Goal: Task Accomplishment & Management: Manage account settings

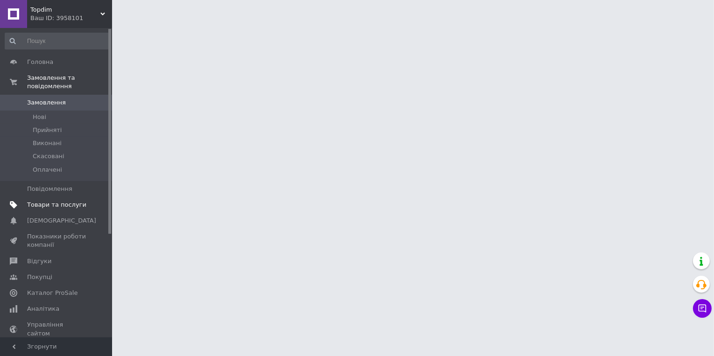
click at [38, 209] on span "Товари та послуги" at bounding box center [56, 205] width 59 height 8
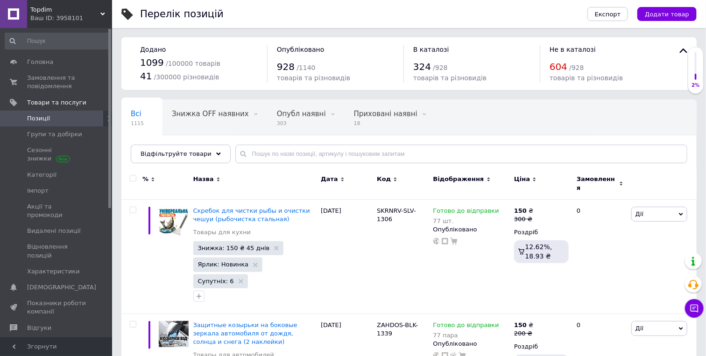
click at [70, 16] on div "Ваш ID: 3958101" at bounding box center [71, 18] width 82 height 8
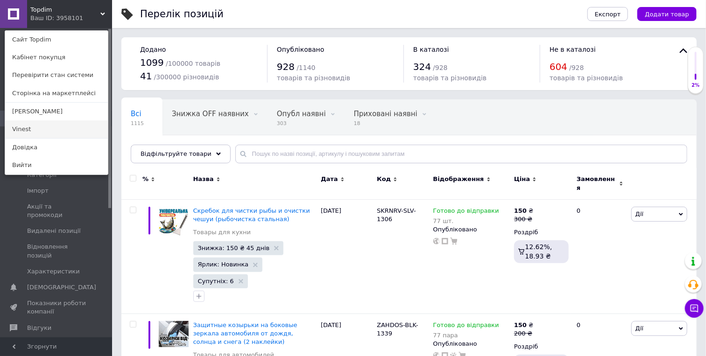
click at [43, 138] on link "Vinest" at bounding box center [56, 130] width 103 height 18
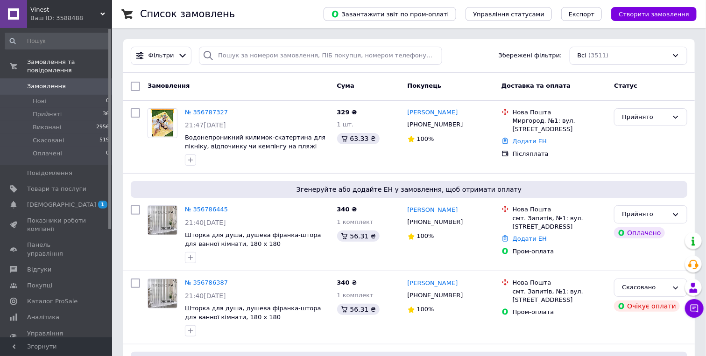
click at [45, 11] on span "Vinest" at bounding box center [65, 10] width 70 height 8
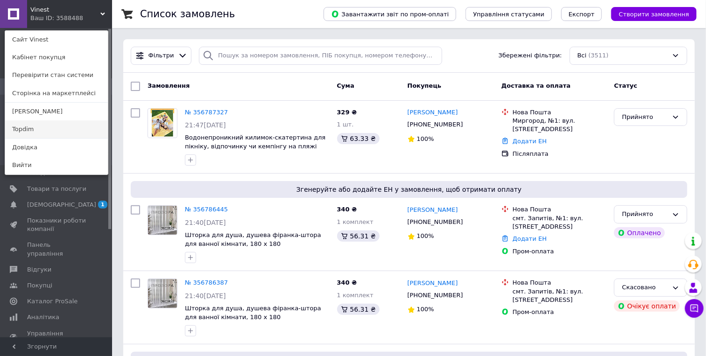
click at [47, 138] on link "Topdim" at bounding box center [56, 130] width 103 height 18
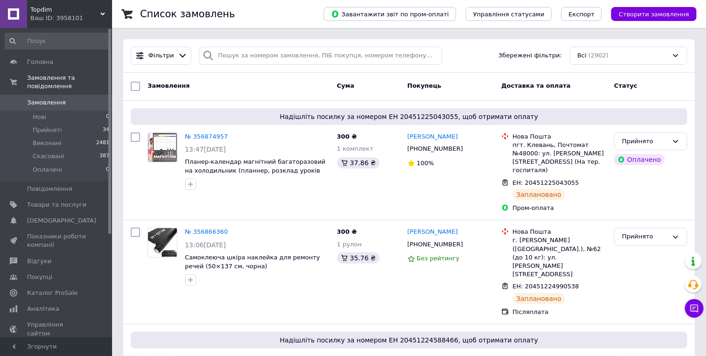
click at [69, 15] on div "Ваш ID: 3958101" at bounding box center [71, 18] width 82 height 8
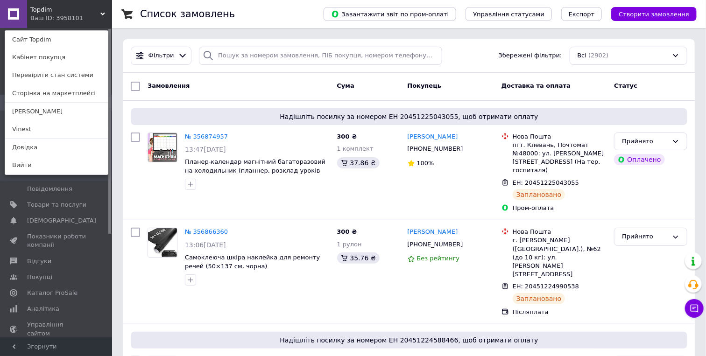
drag, startPoint x: 21, startPoint y: 142, endPoint x: 109, endPoint y: 114, distance: 92.3
click at [21, 138] on link "Vinest" at bounding box center [56, 130] width 103 height 18
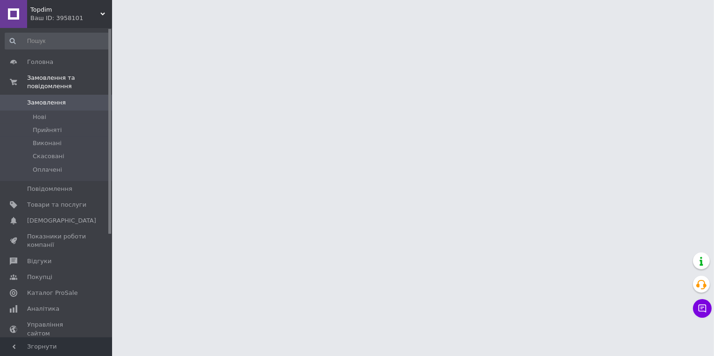
click at [63, 16] on div "Ваш ID: 3958101" at bounding box center [71, 18] width 82 height 8
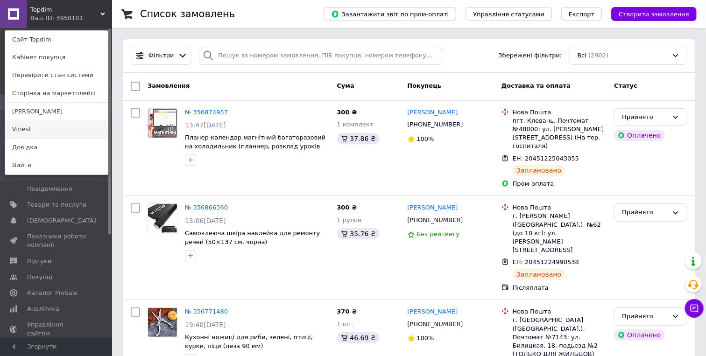
click at [23, 138] on link "Vinest" at bounding box center [56, 130] width 103 height 18
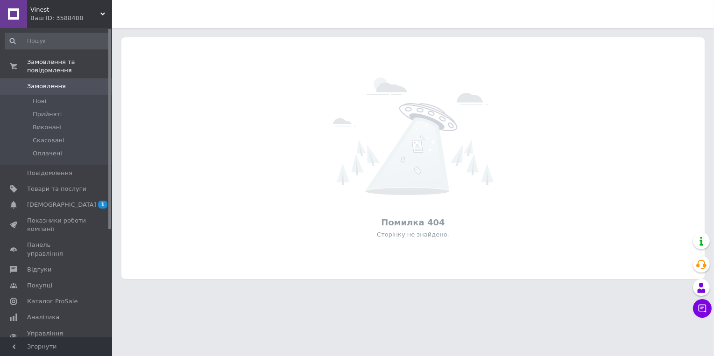
click at [62, 18] on div "Ваш ID: 3588488" at bounding box center [71, 18] width 82 height 8
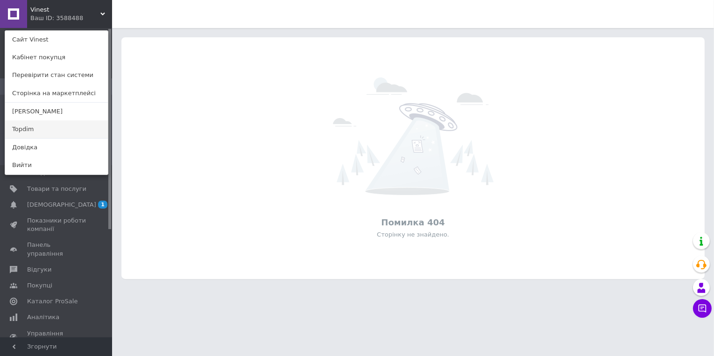
click at [51, 138] on link "Topdim" at bounding box center [56, 130] width 103 height 18
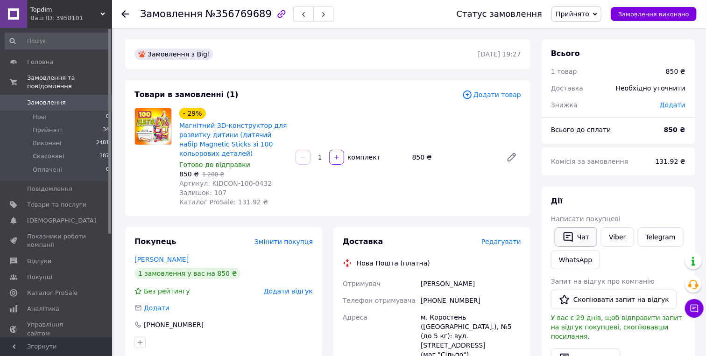
click at [565, 236] on icon "button" at bounding box center [568, 237] width 11 height 11
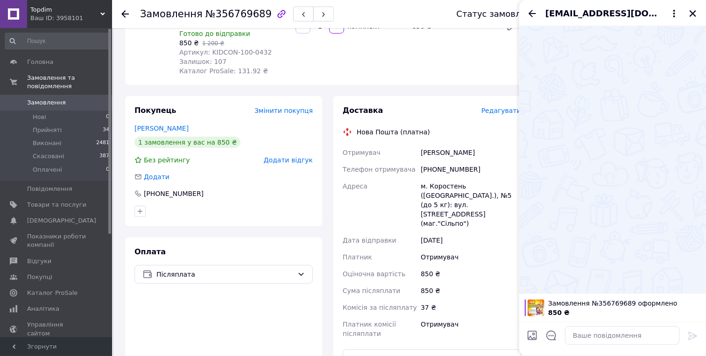
scroll to position [156, 0]
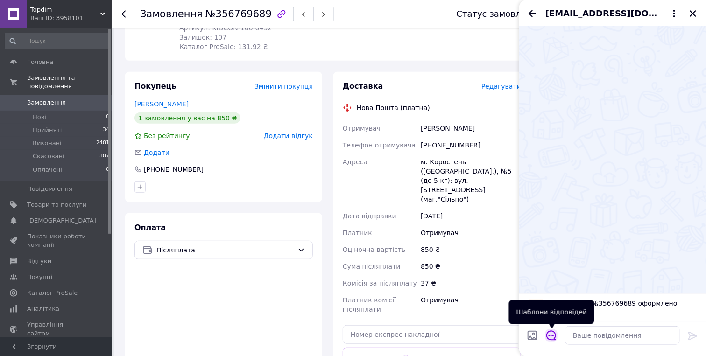
click at [550, 334] on icon "Відкрити шаблони відповідей" at bounding box center [551, 336] width 10 height 10
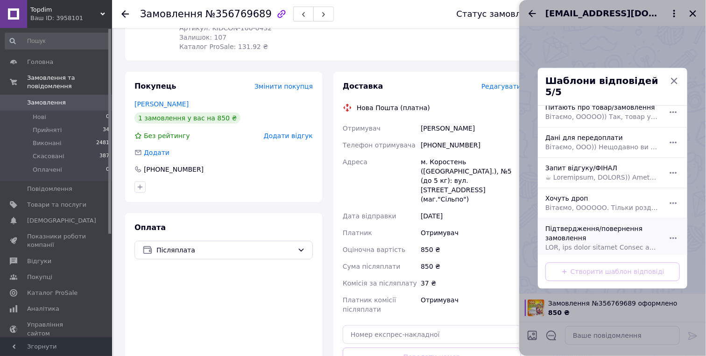
scroll to position [11, 0]
click at [572, 228] on div "Підтвердження/повернення замовлення" at bounding box center [602, 235] width 121 height 35
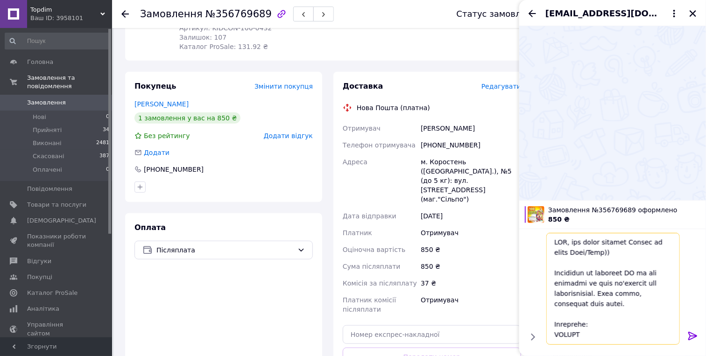
click at [559, 242] on textarea at bounding box center [613, 289] width 134 height 112
click at [595, 252] on textarea at bounding box center [613, 289] width 134 height 112
click at [594, 252] on textarea at bounding box center [613, 289] width 134 height 112
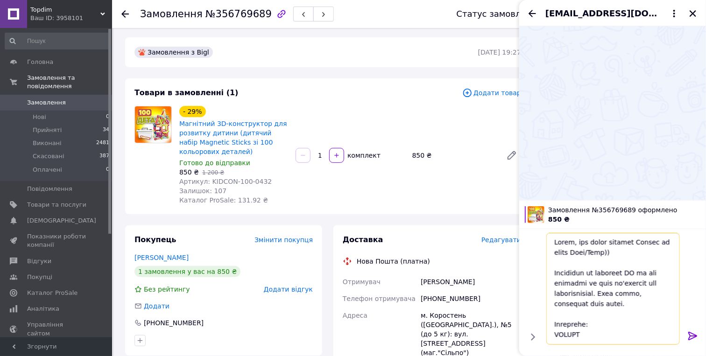
scroll to position [0, 0]
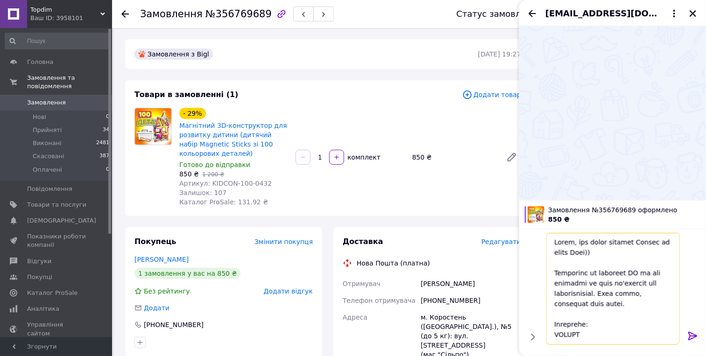
click at [649, 275] on textarea at bounding box center [613, 289] width 134 height 112
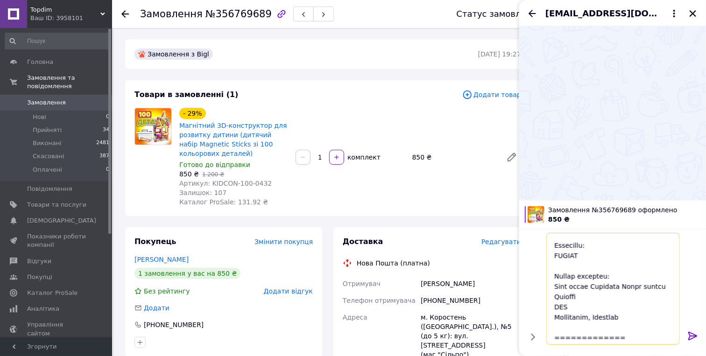
scroll to position [104, 0]
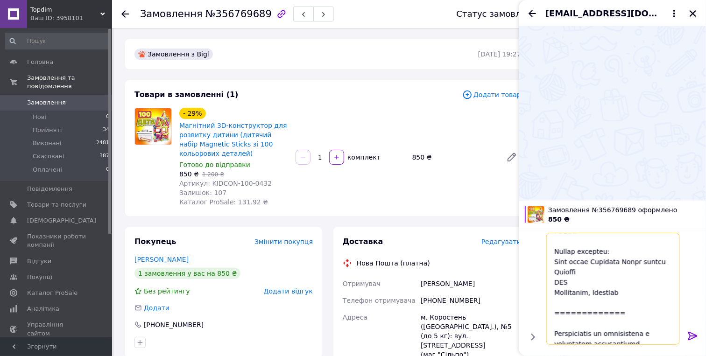
click at [629, 311] on textarea at bounding box center [613, 289] width 134 height 112
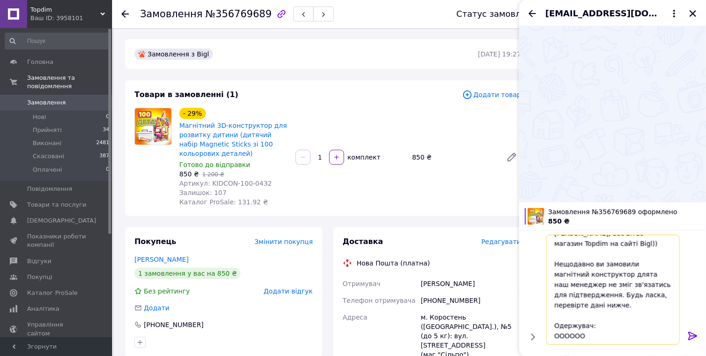
scroll to position [0, 0]
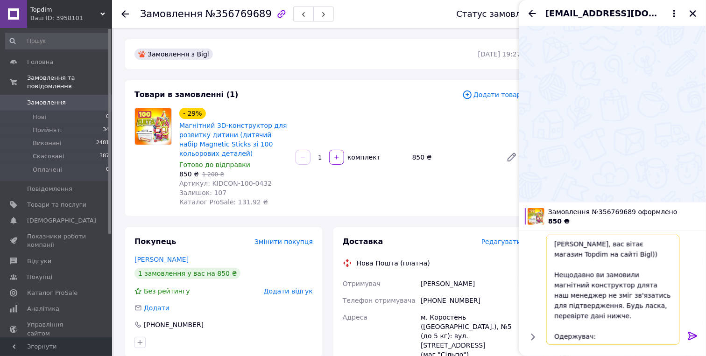
click at [648, 289] on textarea "Олеже, вас вітає магазин Topdim на сайті Bigl)) Нещодавно ви замовили магнітний…" at bounding box center [613, 290] width 134 height 110
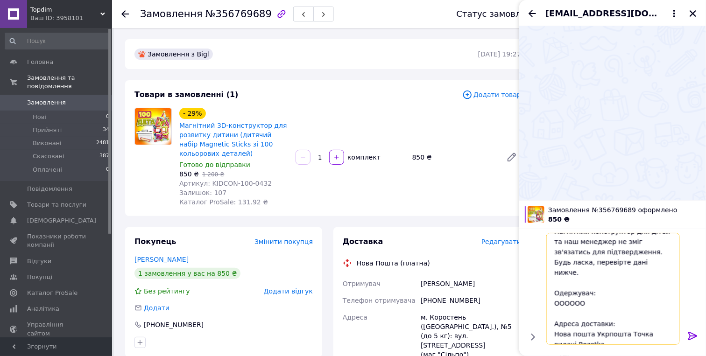
scroll to position [71, 0]
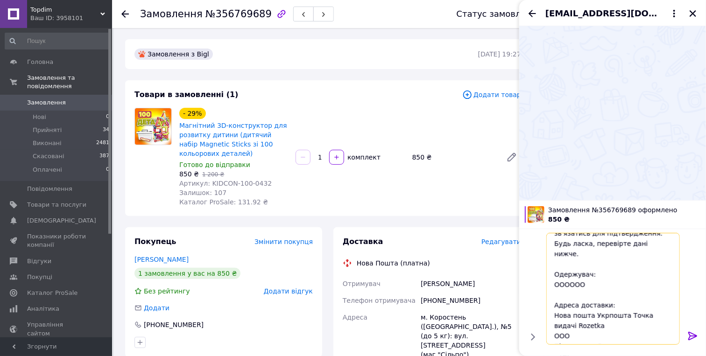
click at [563, 274] on textarea "Олеже, вас вітає магазин Topdim на сайті Bigl)) Нещодавно ви замовили магнітний…" at bounding box center [613, 289] width 134 height 112
paste textarea "имчук Олег, +380995384783"
click at [604, 274] on textarea "Олеже, вас вітає магазин Topdim на сайті Bigl)) Нещодавно ви замовили магнітний…" at bounding box center [613, 289] width 134 height 112
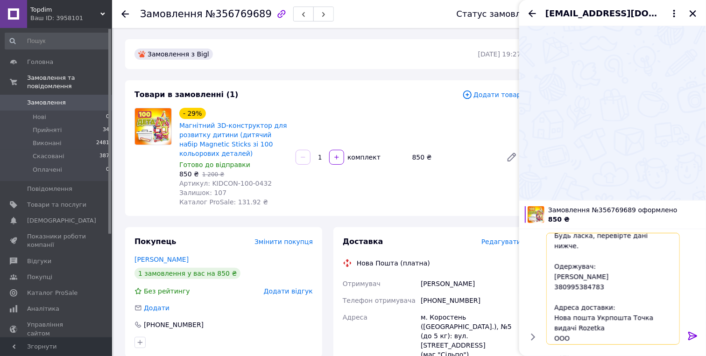
scroll to position [81, 0]
click at [606, 307] on textarea "Олеже, вас вітає магазин Topdim на сайті Bigl)) Нещодавно ви замовили магнітний…" at bounding box center [613, 289] width 134 height 112
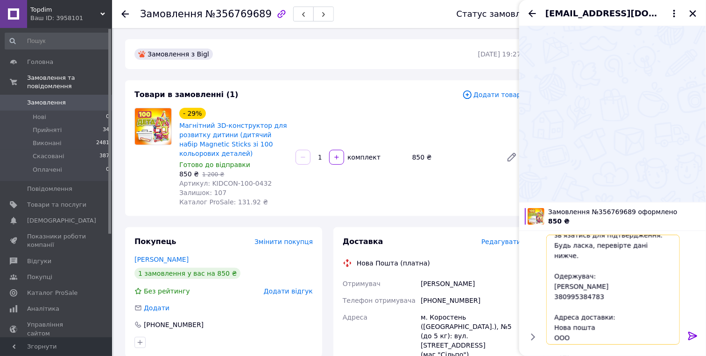
click at [562, 326] on textarea "Олеже, вас вітає магазин Topdim на сайті Bigl)) Нещодавно ви замовили магнітний…" at bounding box center [613, 290] width 134 height 110
paste textarea "ідділення №5 (до 5 кг): вул. Героїв Чорнобиля, 11 (маг."Сільпо") Коростень"
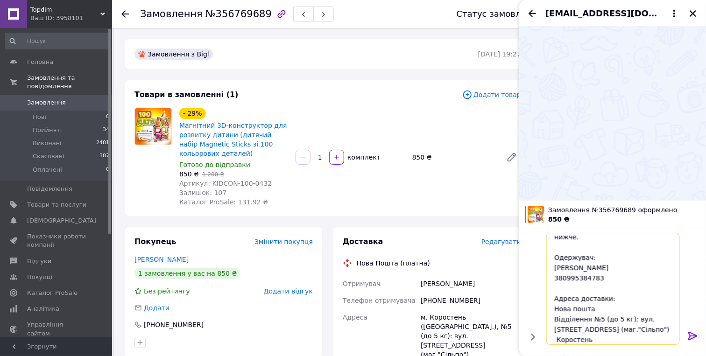
scroll to position [101, 0]
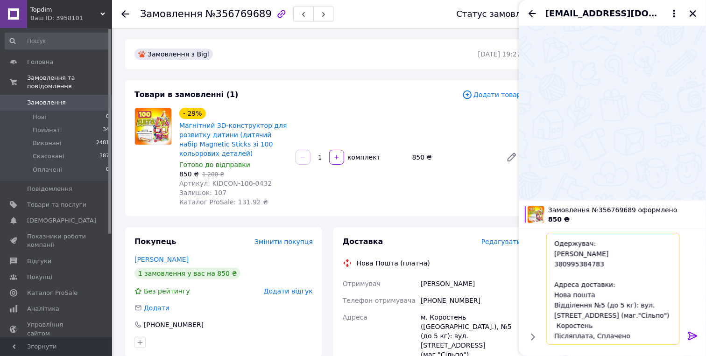
click at [602, 337] on textarea "Олеже, вас вітає магазин Topdim на сайті Bigl)) Нещодавно ви замовили магнітний…" at bounding box center [613, 289] width 134 height 112
click at [601, 337] on textarea "Олеже, вас вітає магазин Topdim на сайті Bigl)) Нещодавно ви замовили магнітний…" at bounding box center [613, 289] width 134 height 112
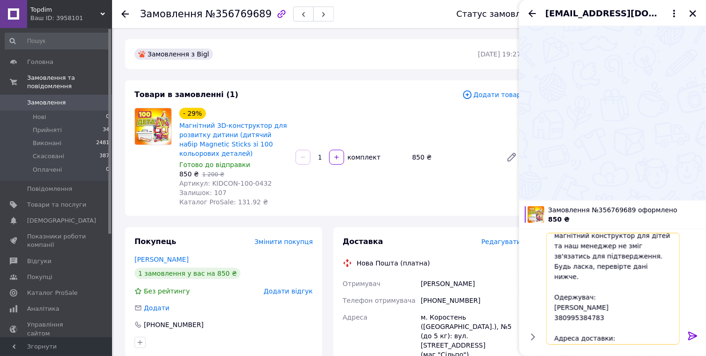
scroll to position [0, 0]
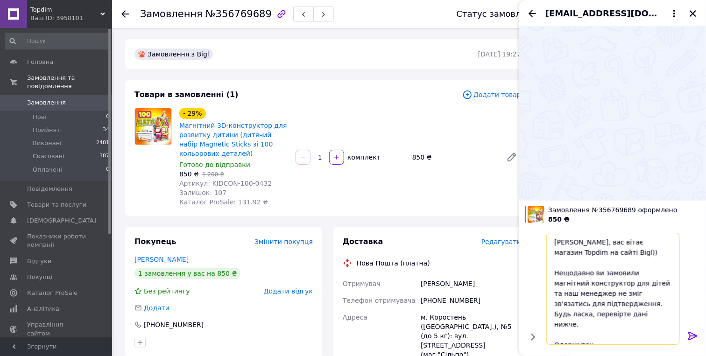
click at [574, 255] on textarea "Олеже, вас вітає магазин Topdim на сайті Bigl)) Нещодавно ви замовили магнітний…" at bounding box center [613, 289] width 134 height 112
type textarea "Олеже, вас вітає магазин Topdim)) Нещодавно ви замовили магнітний конструктор д…"
click at [694, 338] on icon at bounding box center [693, 336] width 11 height 11
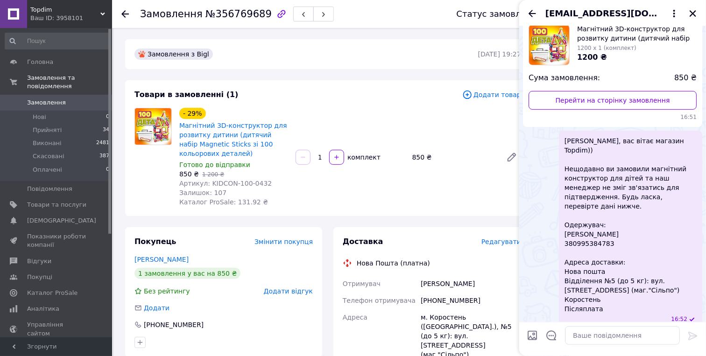
scroll to position [62, 0]
drag, startPoint x: 528, startPoint y: 12, endPoint x: 534, endPoint y: 14, distance: 5.9
click at [529, 12] on icon "Назад" at bounding box center [532, 13] width 11 height 11
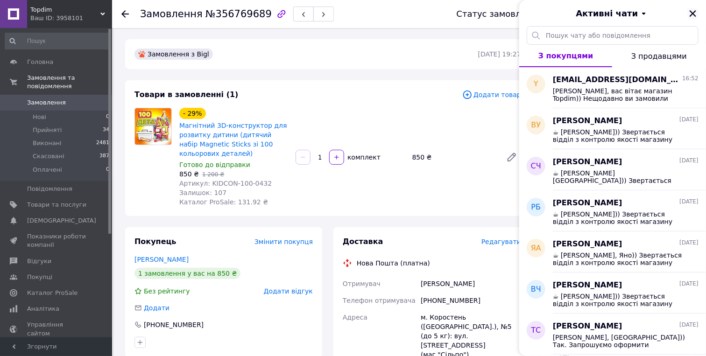
click at [694, 14] on icon "Закрити" at bounding box center [693, 13] width 8 height 8
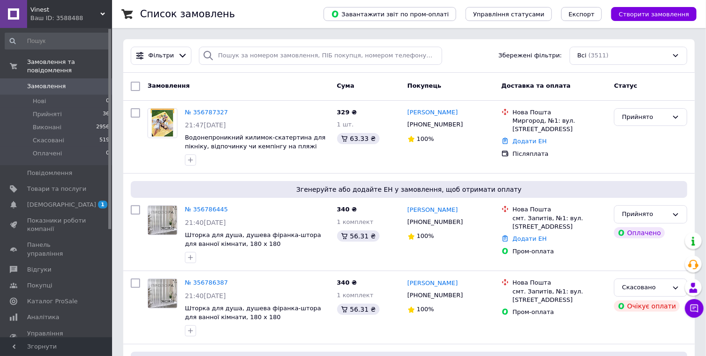
click at [616, 56] on div "Всі (3511)" at bounding box center [629, 56] width 118 height 18
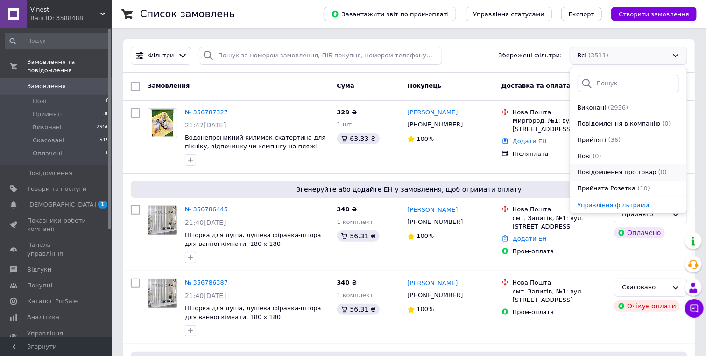
scroll to position [64, 0]
click at [609, 185] on span "Прийнята Розетка" at bounding box center [607, 188] width 58 height 9
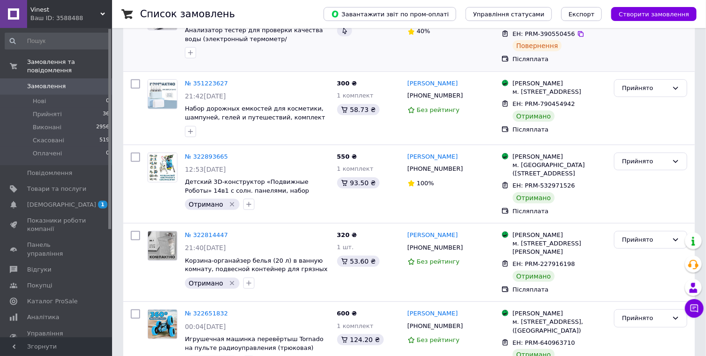
scroll to position [259, 0]
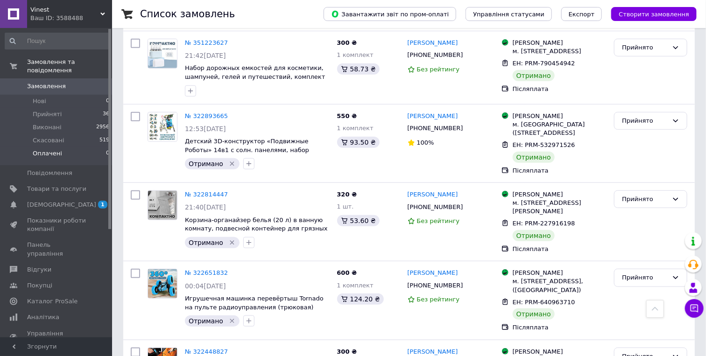
click at [46, 158] on span "Оплачені" at bounding box center [47, 153] width 29 height 8
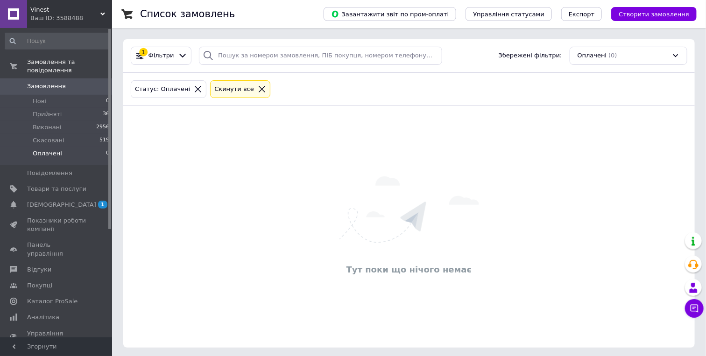
click at [92, 16] on div "Ваш ID: 3588488" at bounding box center [71, 18] width 82 height 8
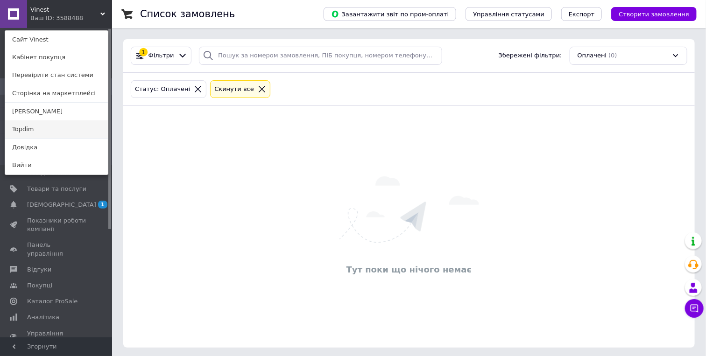
click at [41, 138] on link "Topdim" at bounding box center [56, 130] width 103 height 18
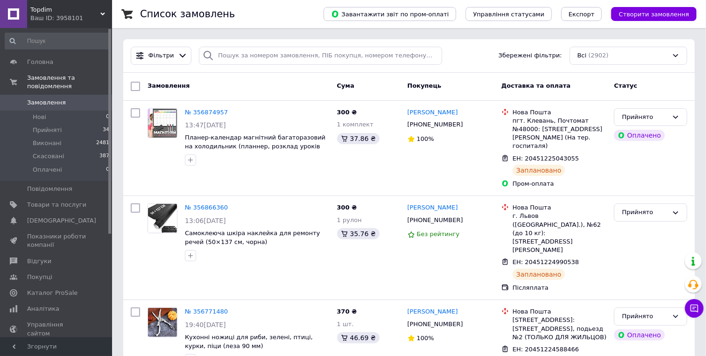
click at [48, 209] on span "Товари та послуги" at bounding box center [56, 205] width 59 height 8
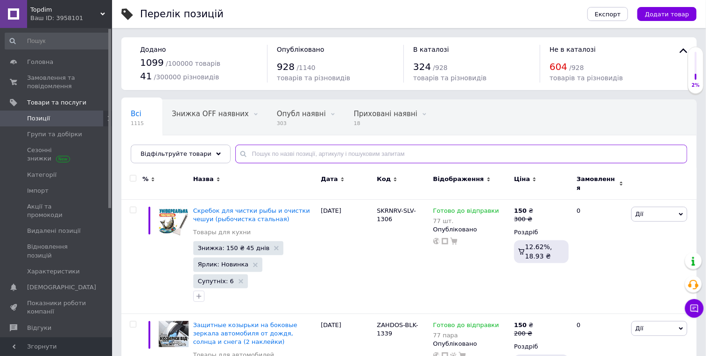
click at [278, 159] on input "text" at bounding box center [461, 154] width 452 height 19
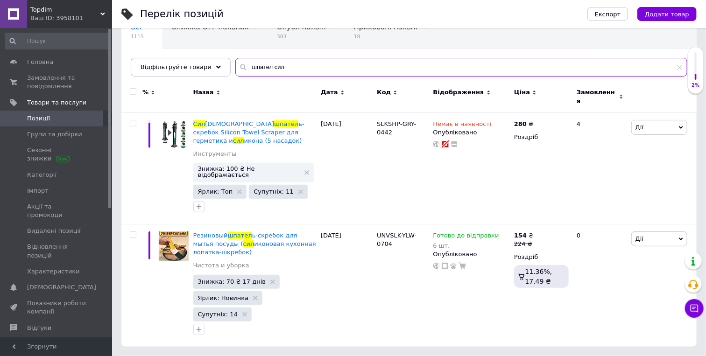
scroll to position [118, 0]
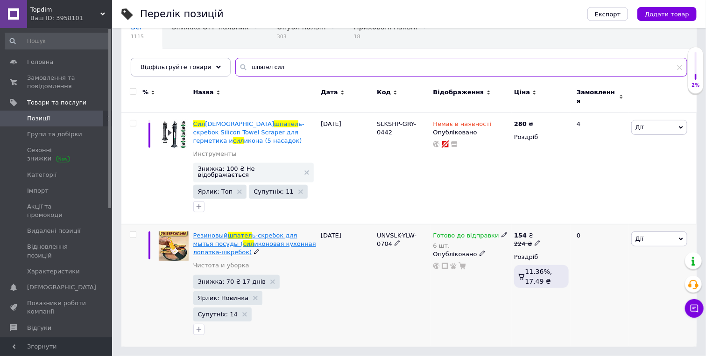
type input "шпател сил"
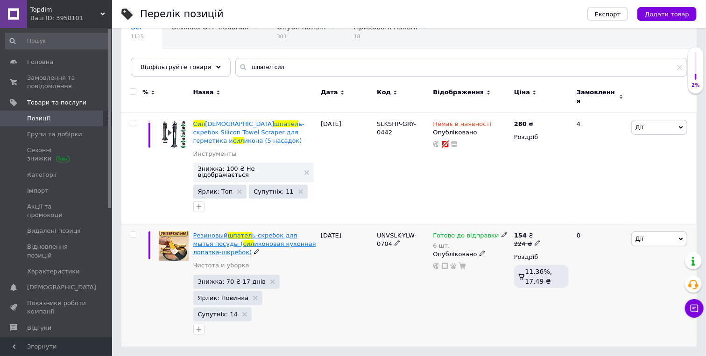
click at [248, 232] on span "шпател" at bounding box center [240, 235] width 24 height 7
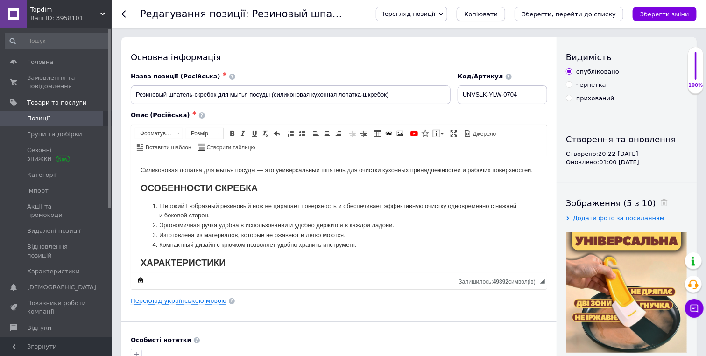
click at [464, 17] on span "Копіювати" at bounding box center [481, 14] width 34 height 7
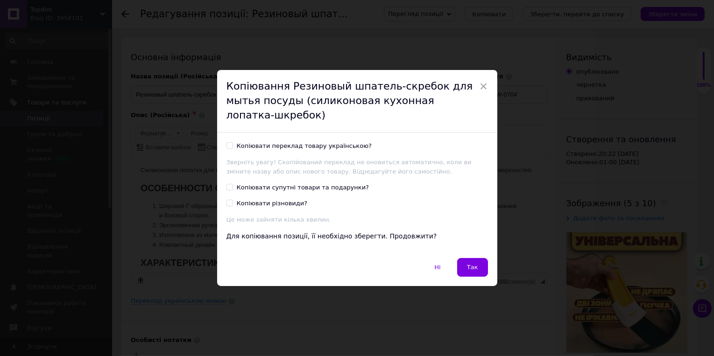
click at [317, 142] on div "Копіювати переклад товару українською?" at bounding box center [304, 146] width 135 height 8
click at [233, 142] on input "Копіювати переклад товару українською?" at bounding box center [230, 145] width 6 height 6
checkbox input "true"
click at [321, 184] on div "Копіювати супутні товари та подарунки?" at bounding box center [303, 188] width 133 height 8
click at [233, 184] on input "Копіювати супутні товари та подарунки?" at bounding box center [230, 187] width 6 height 6
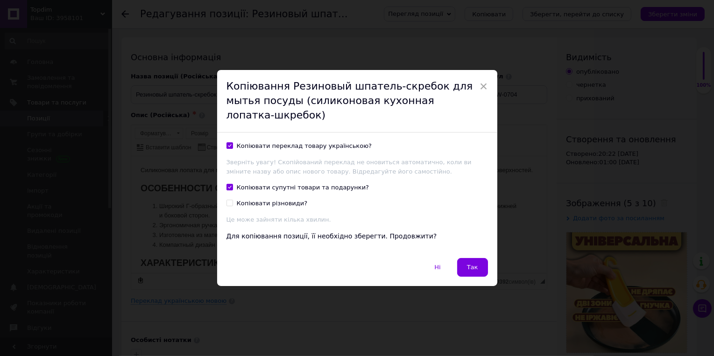
checkbox input "true"
click at [464, 265] on button "Так" at bounding box center [472, 267] width 31 height 19
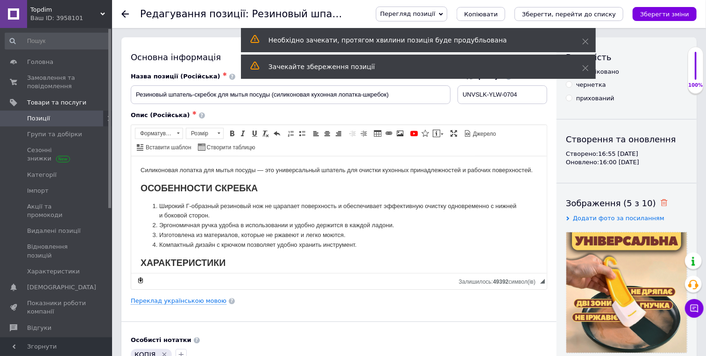
click at [661, 206] on use at bounding box center [664, 202] width 7 height 7
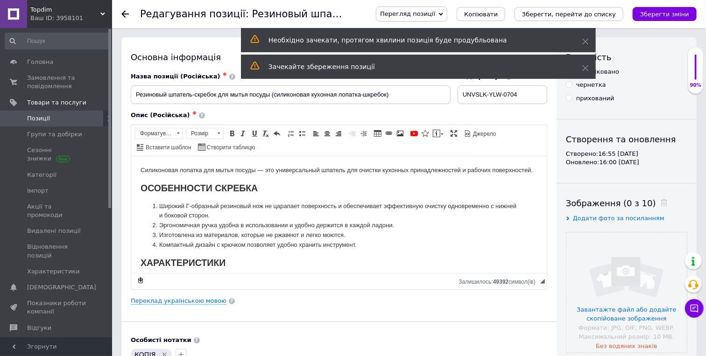
click at [486, 85] on div "Код/Артикул UNVSLK-YLW-0704" at bounding box center [503, 88] width 90 height 32
click at [479, 93] on input "UNVSLK-YLW-0704" at bounding box center [503, 94] width 90 height 19
click at [592, 88] on div "чернетка" at bounding box center [591, 85] width 30 height 8
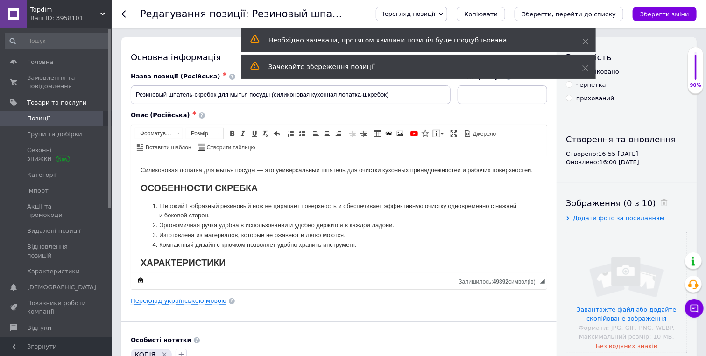
click at [572, 87] on input "чернетка" at bounding box center [569, 84] width 6 height 6
radio input "true"
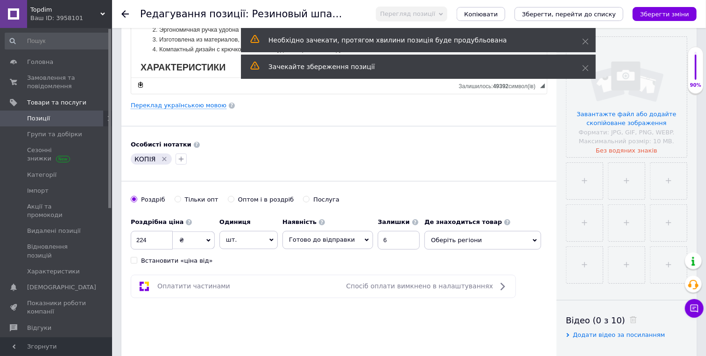
scroll to position [207, 0]
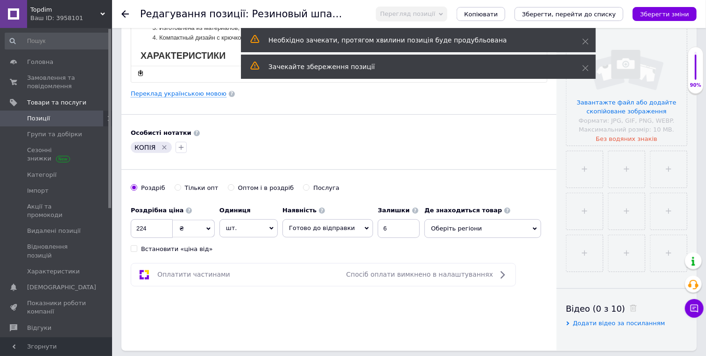
click at [163, 151] on icon "Видалити мітку" at bounding box center [164, 147] width 7 height 7
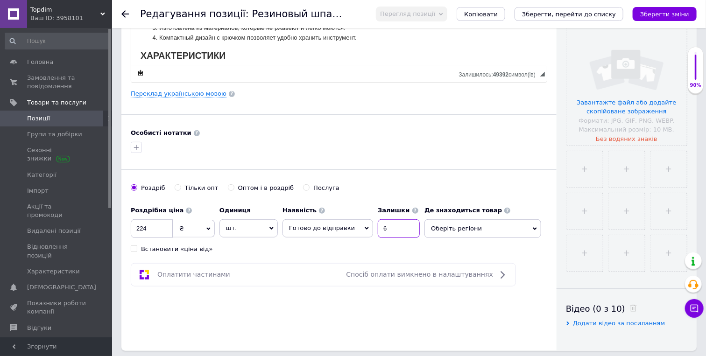
click at [420, 238] on input "6" at bounding box center [399, 229] width 42 height 19
type input "77"
click at [425, 238] on span "Оберіть регіони" at bounding box center [483, 229] width 117 height 19
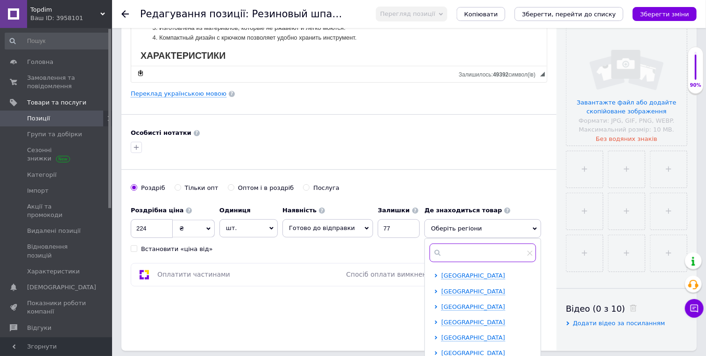
click at [430, 262] on input "text" at bounding box center [483, 253] width 106 height 19
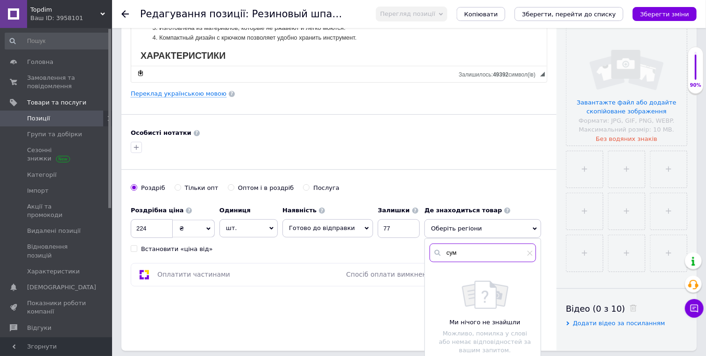
scroll to position [259, 0]
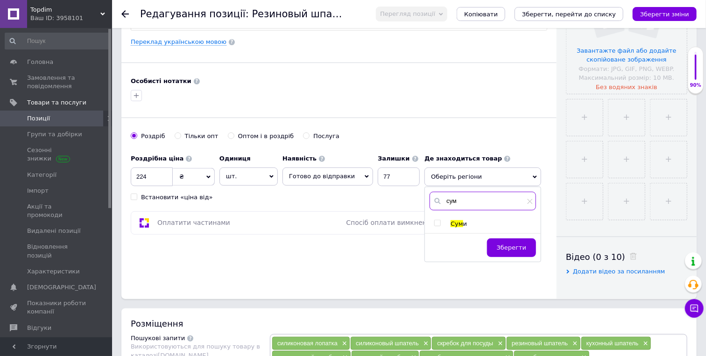
type input "сум"
click at [451, 227] on span "Сум" at bounding box center [457, 223] width 13 height 7
checkbox input "true"
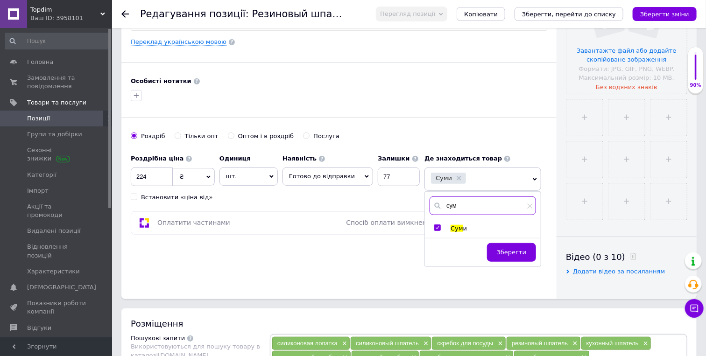
click at [430, 215] on input "сум" at bounding box center [483, 206] width 106 height 19
type input "київ"
click at [425, 266] on div "київ Київ Зберегти" at bounding box center [483, 229] width 116 height 74
click at [451, 232] on span "Київ" at bounding box center [483, 228] width 64 height 7
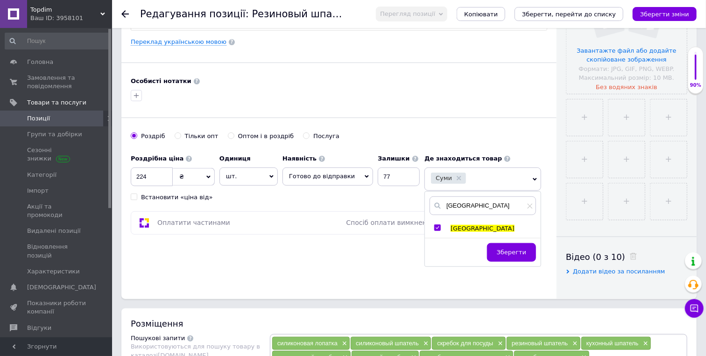
checkbox input "true"
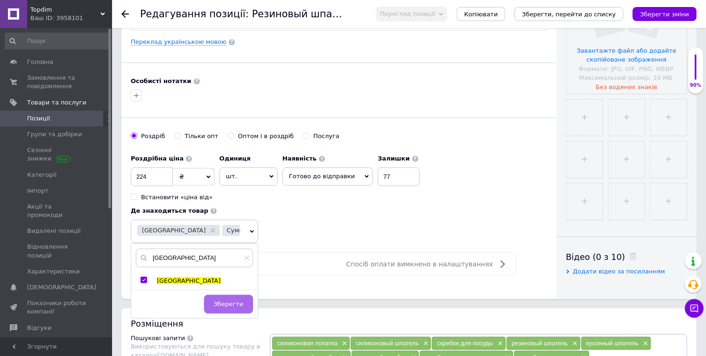
click at [227, 314] on button "Зберегти" at bounding box center [228, 304] width 49 height 19
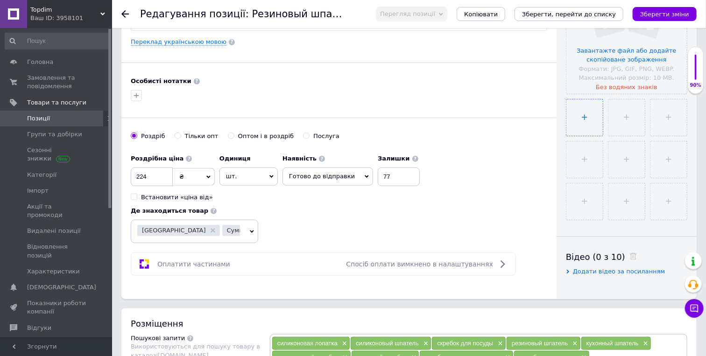
click at [587, 136] on input "file" at bounding box center [585, 117] width 36 height 36
type input "C:\fakepath\2.jpg"
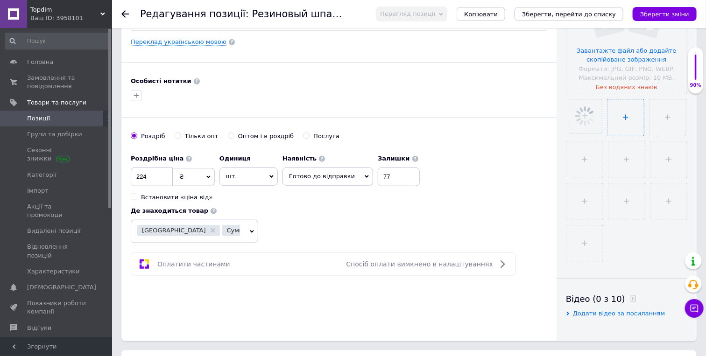
click at [628, 131] on input "file" at bounding box center [626, 117] width 36 height 36
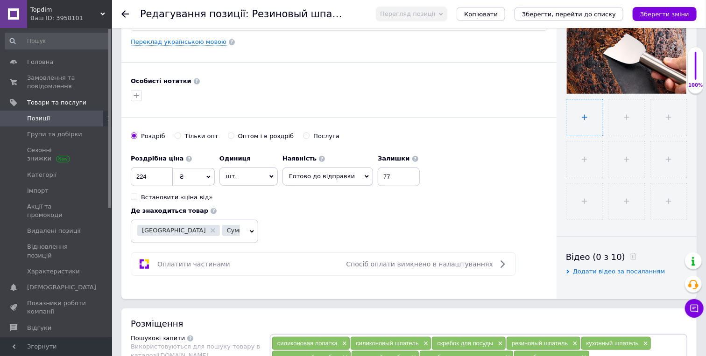
type input "C:\fakepath\2.jpg"
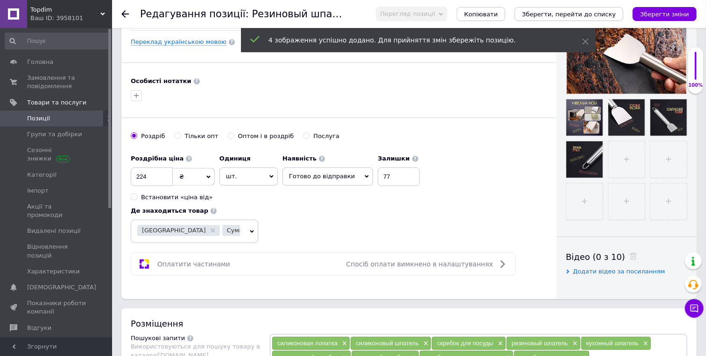
drag, startPoint x: 629, startPoint y: 172, endPoint x: 470, endPoint y: 200, distance: 161.7
click at [470, 200] on div "Основна інформація Назва позиції (Російська) ✱ Резиновый шпатель-скребок для мы…" at bounding box center [408, 38] width 575 height 521
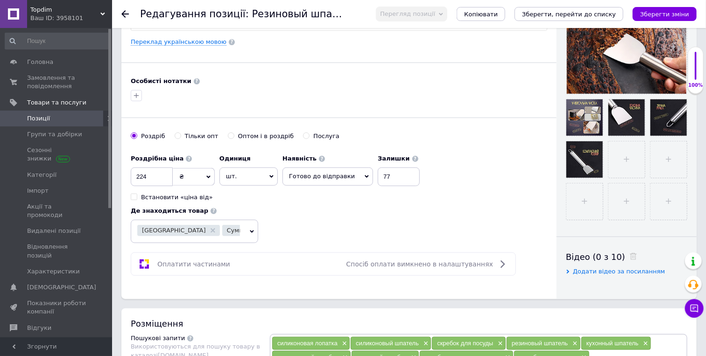
click at [655, 17] on icon "Зберегти зміни" at bounding box center [664, 14] width 49 height 7
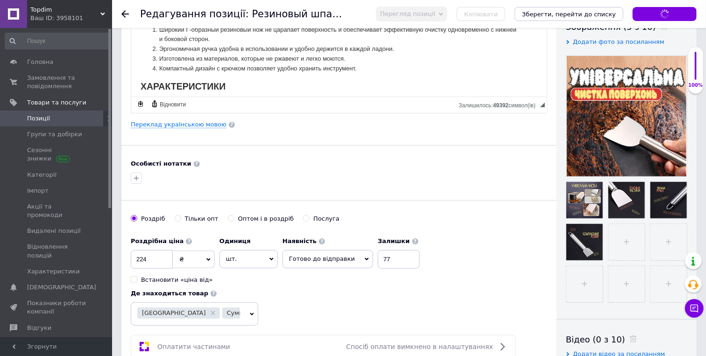
scroll to position [0, 0]
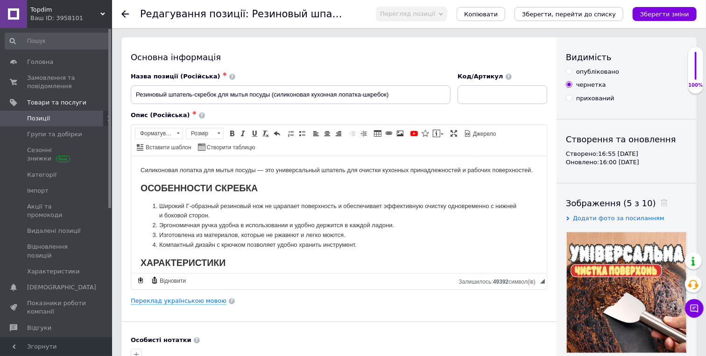
click at [506, 56] on div "Основна інформація" at bounding box center [339, 57] width 417 height 12
click at [481, 96] on input at bounding box center [503, 94] width 90 height 19
paste input "SKRBAT-SLV-1337"
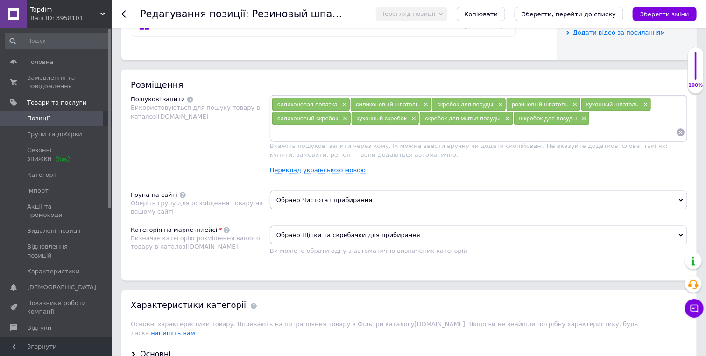
scroll to position [519, 0]
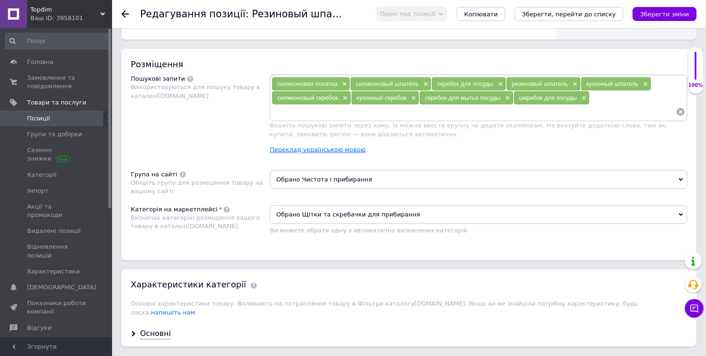
type input "SKRBAT-SLV-1337"
click at [340, 154] on link "Переклад українською мовою" at bounding box center [318, 149] width 96 height 7
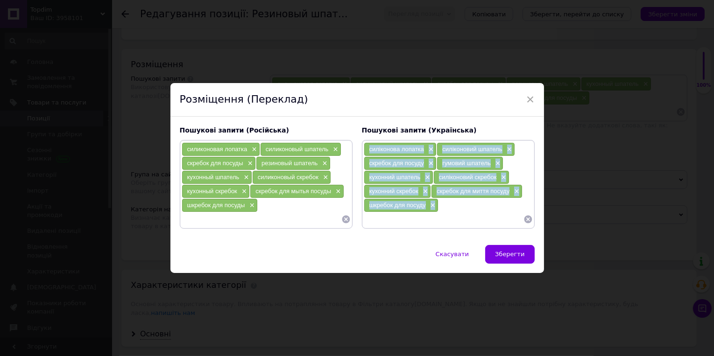
drag, startPoint x: 464, startPoint y: 206, endPoint x: 356, endPoint y: 121, distance: 137.7
click at [357, 121] on div "Пошукові запити (Українська) силіконова лопатка × силіконовий шпатель × скребок…" at bounding box center [448, 177] width 182 height 112
copy div "силіконова лопатка × силіконовий шпатель × скребок для посуду × гумовий шпатель…"
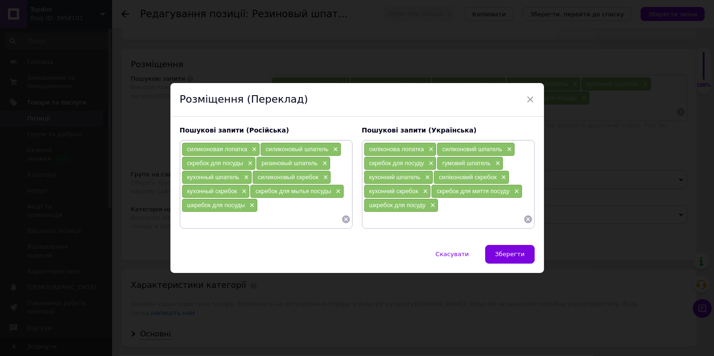
click at [436, 221] on input at bounding box center [444, 220] width 160 height 14
click at [505, 146] on span "×" at bounding box center [508, 150] width 7 height 8
click at [434, 146] on span "×" at bounding box center [429, 150] width 7 height 8
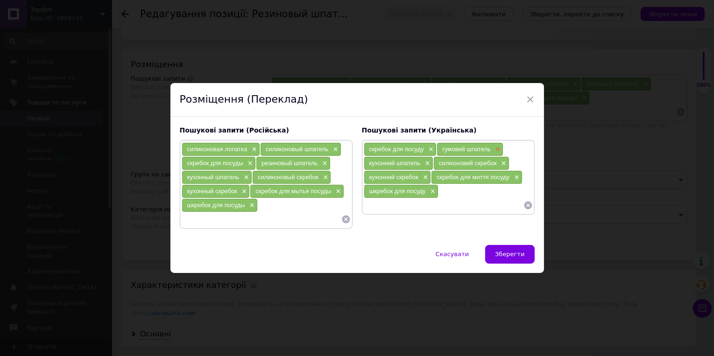
click at [501, 146] on span "×" at bounding box center [496, 150] width 7 height 8
click at [437, 160] on span "×" at bounding box center [432, 164] width 7 height 8
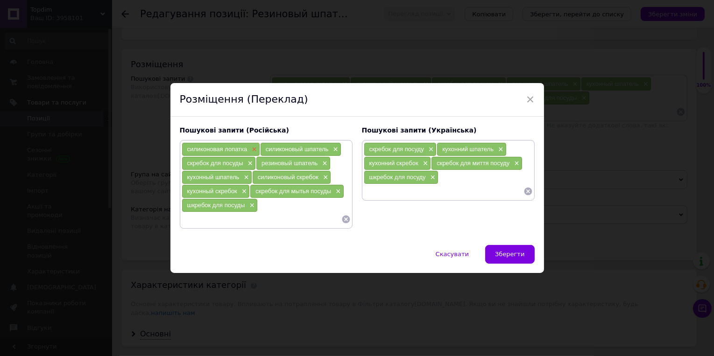
click at [257, 146] on span "×" at bounding box center [252, 150] width 7 height 8
click at [260, 146] on span "×" at bounding box center [255, 150] width 7 height 8
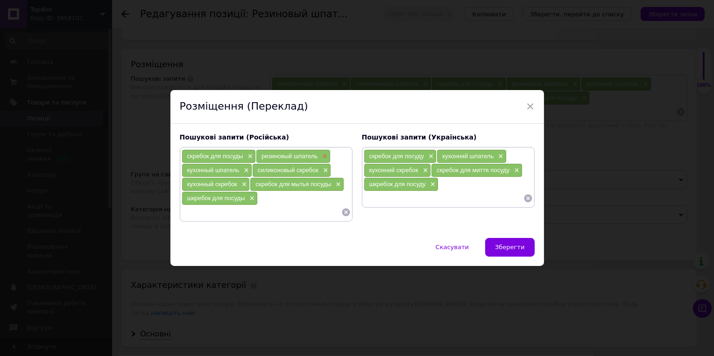
click at [320, 153] on span "×" at bounding box center [323, 157] width 7 height 8
click at [258, 170] on span "×" at bounding box center [253, 171] width 7 height 8
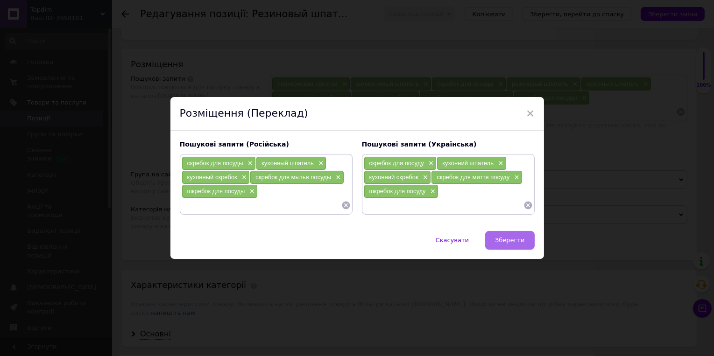
click at [508, 244] on span "Зберегти" at bounding box center [509, 240] width 29 height 7
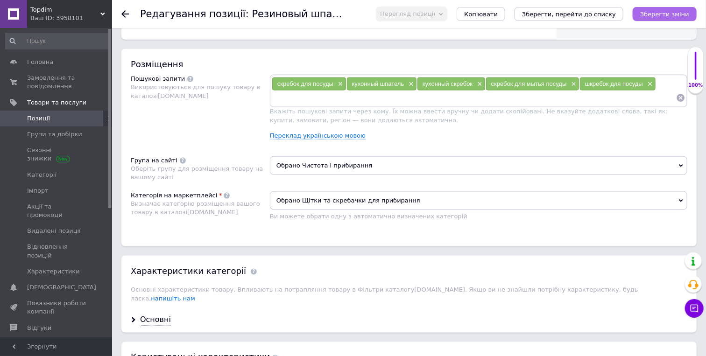
click at [654, 15] on icon "Зберегти зміни" at bounding box center [664, 14] width 49 height 7
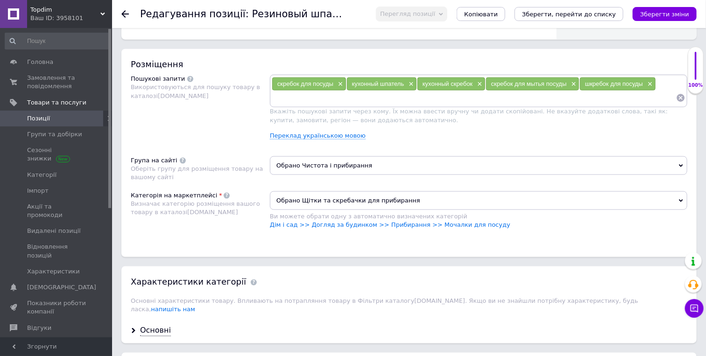
click at [339, 147] on div "скребок для посуды × кухонный шпатель × кухонный скребок × скребок для мытья по…" at bounding box center [479, 111] width 418 height 72
click at [336, 140] on link "Переклад українською мовою" at bounding box center [318, 135] width 96 height 7
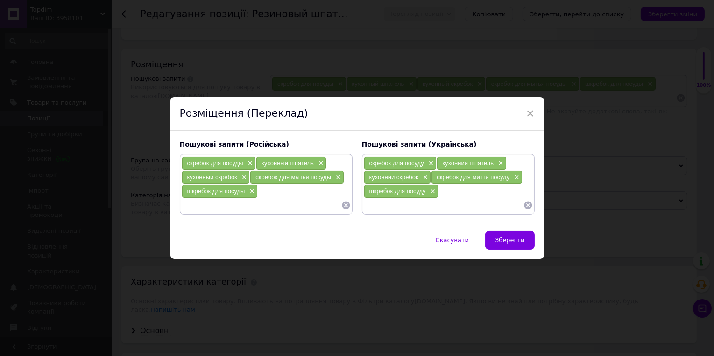
click at [462, 213] on input at bounding box center [444, 206] width 160 height 14
click at [291, 207] on input at bounding box center [262, 206] width 160 height 14
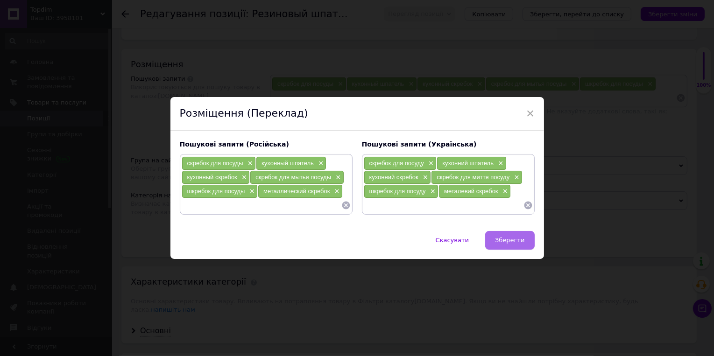
click at [514, 244] on span "Зберегти" at bounding box center [509, 240] width 29 height 7
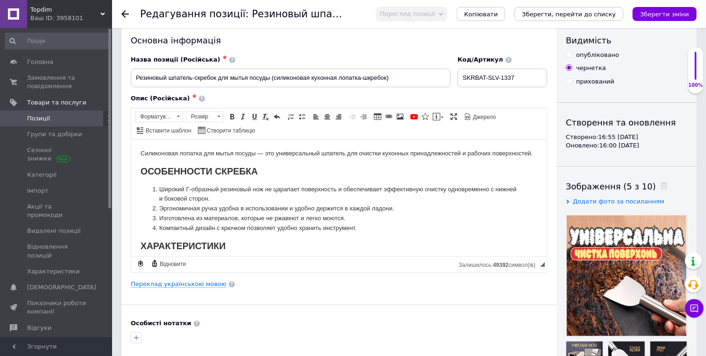
scroll to position [0, 0]
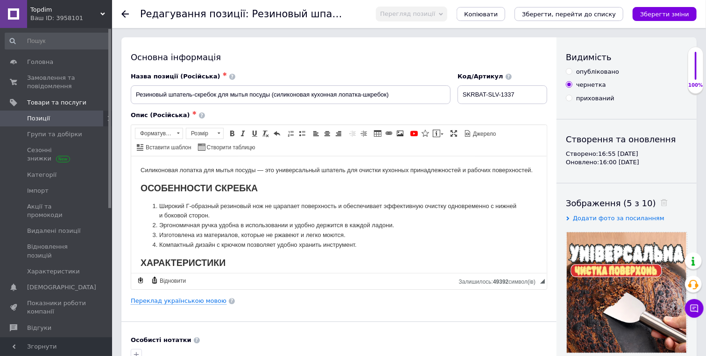
click at [586, 73] on div "опубліковано" at bounding box center [597, 72] width 43 height 8
click at [572, 73] on input "опубліковано" at bounding box center [569, 71] width 6 height 6
radio input "true"
click at [500, 94] on input "SKRBAT-SLV-1337" at bounding box center [503, 94] width 90 height 19
click at [651, 13] on icon "Зберегти зміни" at bounding box center [664, 14] width 49 height 7
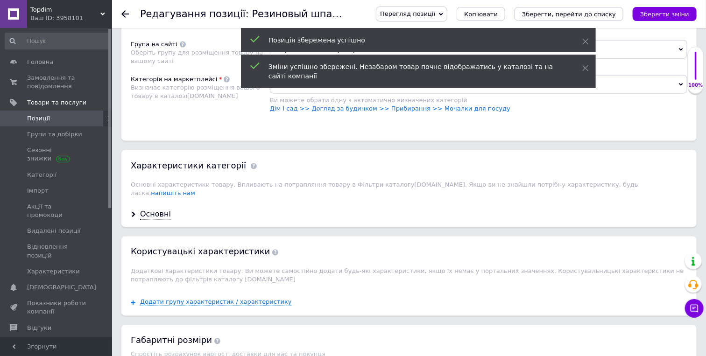
scroll to position [674, 0]
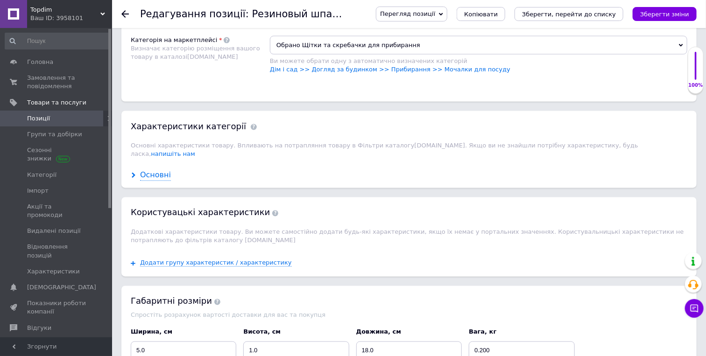
click at [152, 181] on div "Основні" at bounding box center [155, 175] width 31 height 11
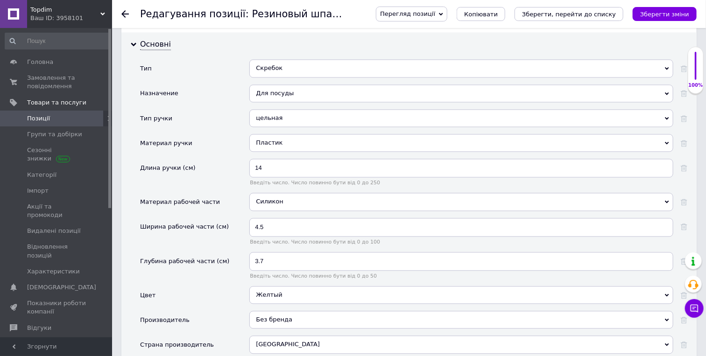
scroll to position [830, 0]
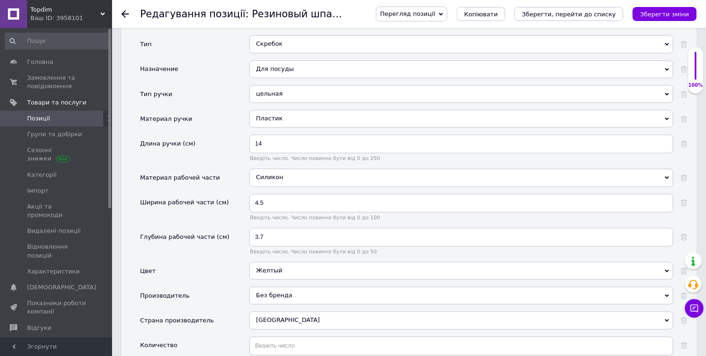
click at [303, 78] on div "Для посуды" at bounding box center [461, 69] width 424 height 18
click at [212, 135] on div "Материал ручки" at bounding box center [194, 122] width 109 height 25
click at [288, 78] on div "Для посуды" at bounding box center [461, 69] width 424 height 18
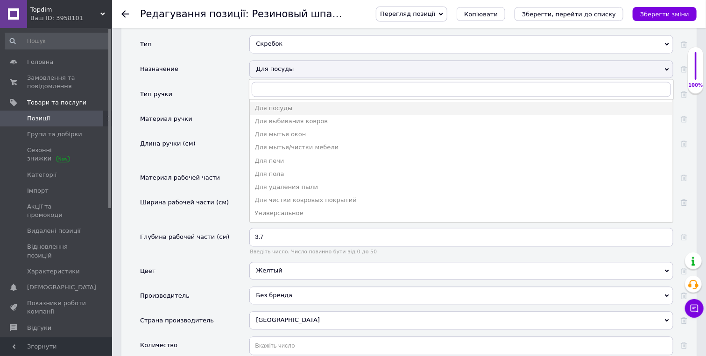
click at [222, 110] on div "Тип ручки" at bounding box center [194, 97] width 109 height 25
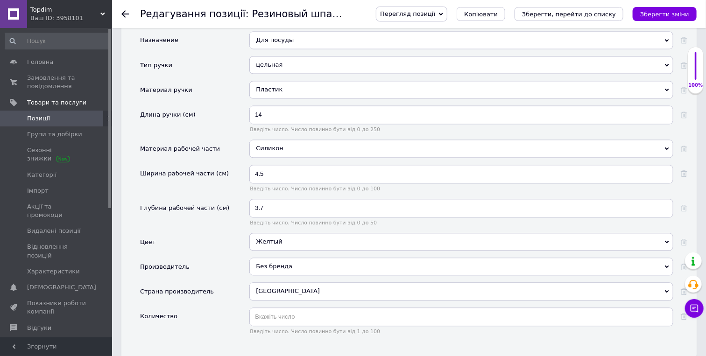
scroll to position [882, 0]
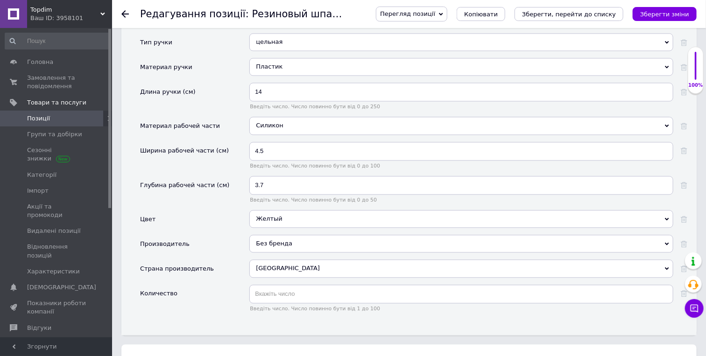
click at [285, 76] on div "Пластик" at bounding box center [461, 67] width 424 height 18
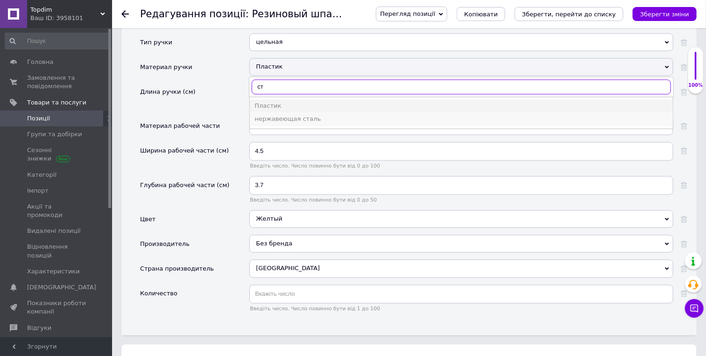
type input "ст"
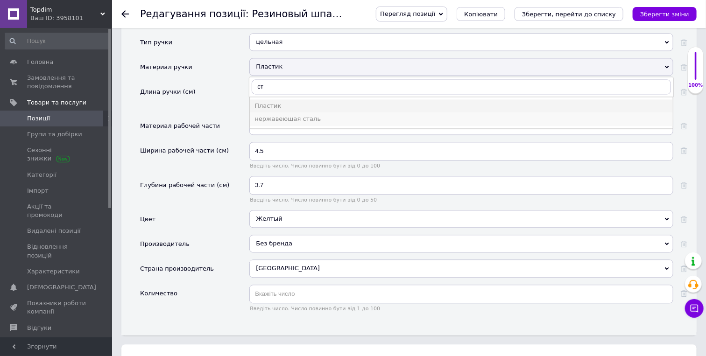
click at [277, 123] on div "нержавеющая сталь" at bounding box center [462, 119] width 414 height 8
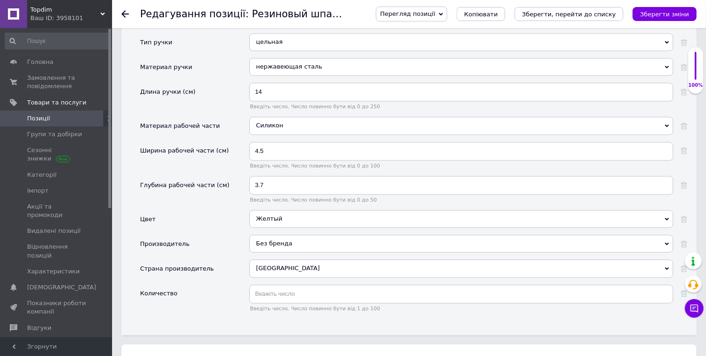
click at [270, 76] on div "нержавеющая сталь" at bounding box center [461, 67] width 424 height 18
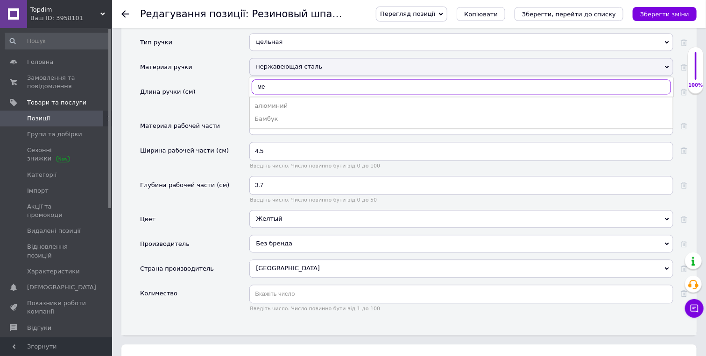
type input "мет"
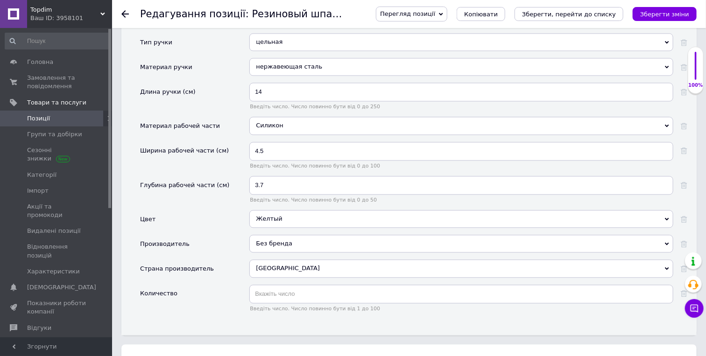
click at [222, 117] on div "Длина ручки (см)" at bounding box center [194, 100] width 109 height 34
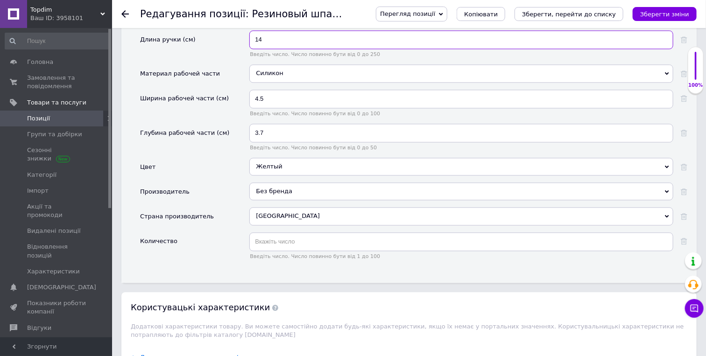
click at [262, 49] on input "14" at bounding box center [461, 39] width 424 height 19
type input "11"
click at [273, 82] on div "Силикон" at bounding box center [461, 73] width 424 height 18
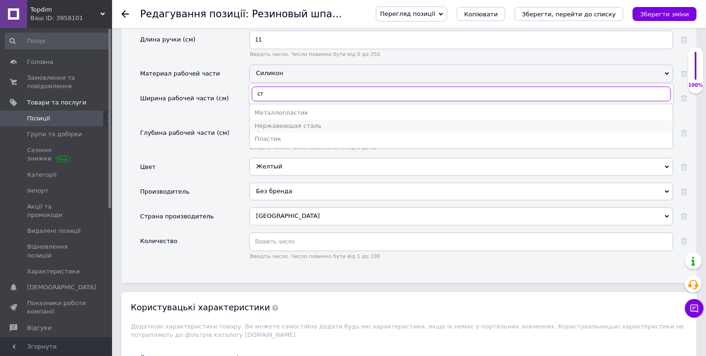
type input "ст"
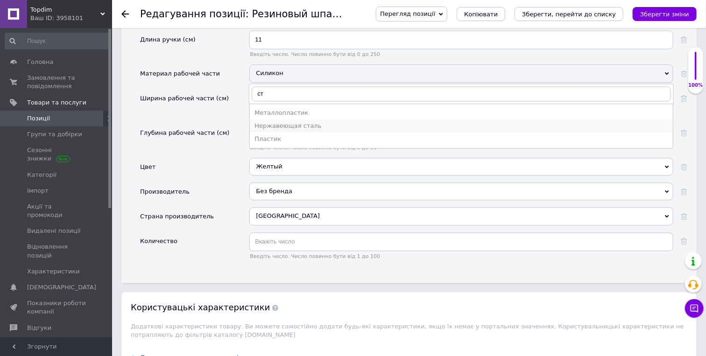
click at [280, 130] on div "Нержавеющая сталь" at bounding box center [462, 126] width 414 height 8
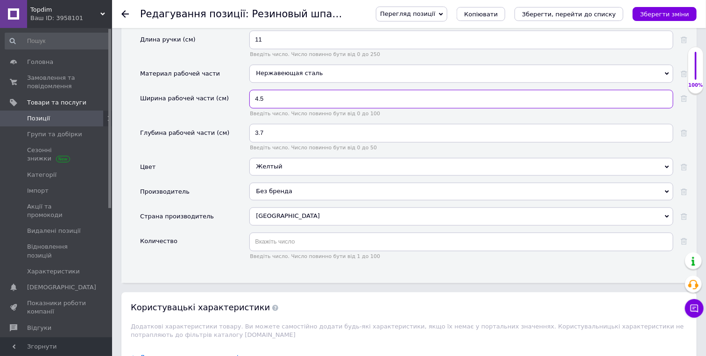
click at [269, 108] on input "4.5" at bounding box center [461, 99] width 424 height 19
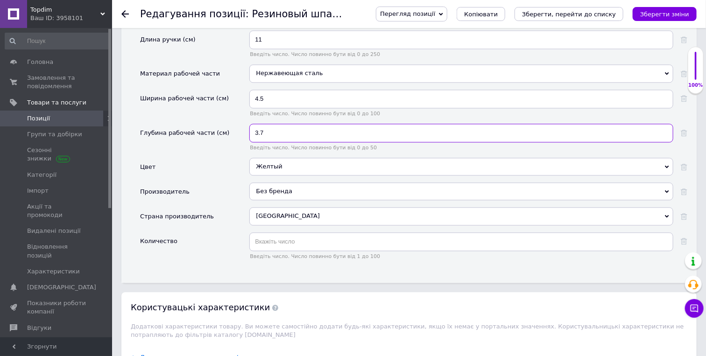
click at [267, 142] on input "3.7" at bounding box center [461, 133] width 424 height 19
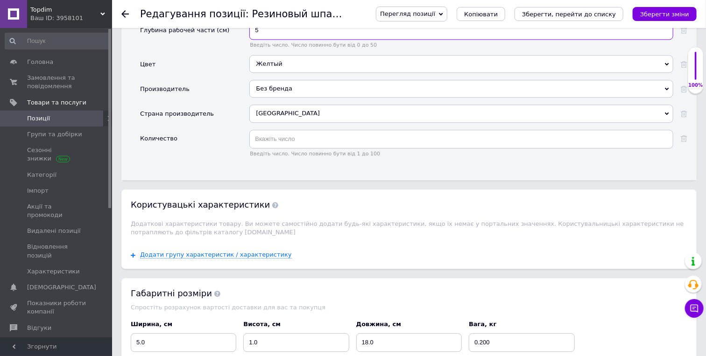
scroll to position [1038, 0]
type input "5"
click at [280, 72] on div "Желтый" at bounding box center [461, 63] width 424 height 18
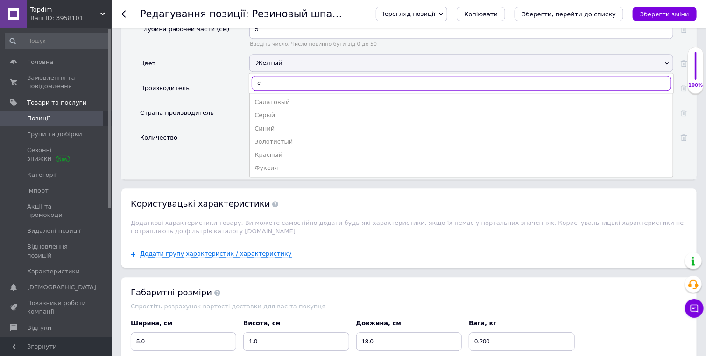
type input "с"
click at [278, 120] on div "Серый" at bounding box center [462, 115] width 414 height 8
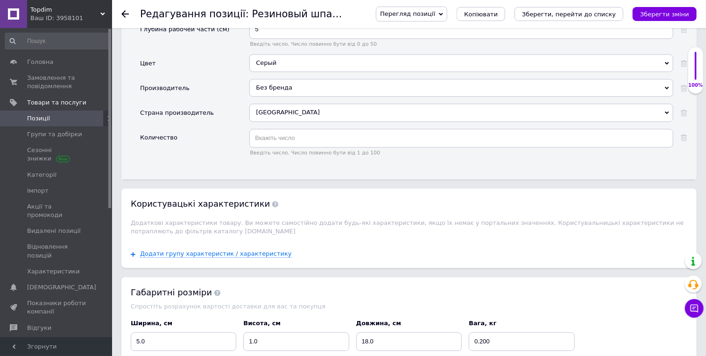
click at [276, 97] on div "Без бренда" at bounding box center [461, 88] width 424 height 18
drag, startPoint x: 213, startPoint y: 135, endPoint x: 216, endPoint y: 141, distance: 6.7
click at [212, 104] on div "Производитель" at bounding box center [194, 91] width 109 height 25
click at [274, 148] on input "text" at bounding box center [461, 138] width 424 height 19
type input "1"
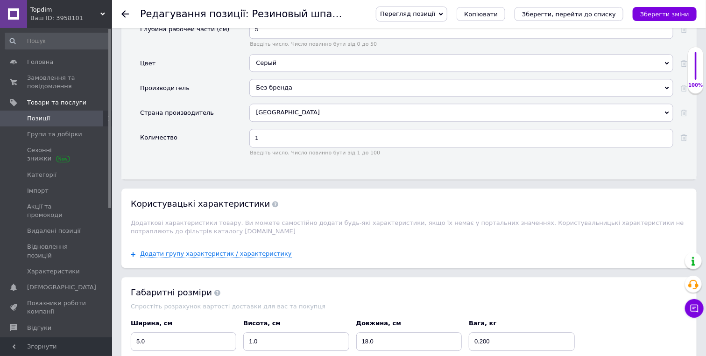
click at [659, 15] on icon "Зберегти зміни" at bounding box center [664, 14] width 49 height 7
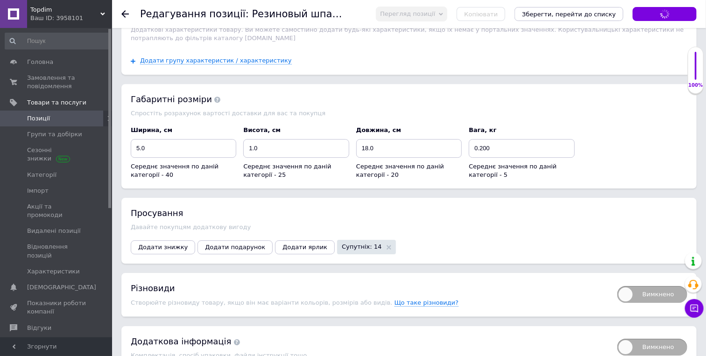
scroll to position [1298, 0]
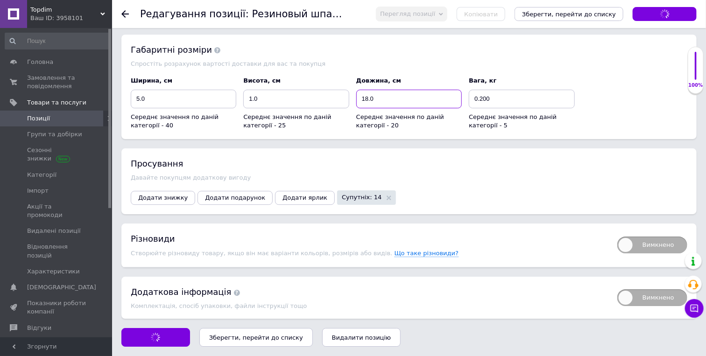
click at [386, 108] on input "18.0" at bounding box center [409, 99] width 106 height 19
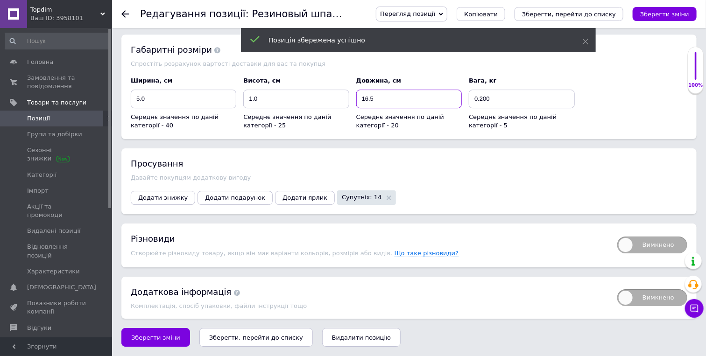
type input "16.5"
click at [176, 108] on input "5.0" at bounding box center [184, 99] width 106 height 19
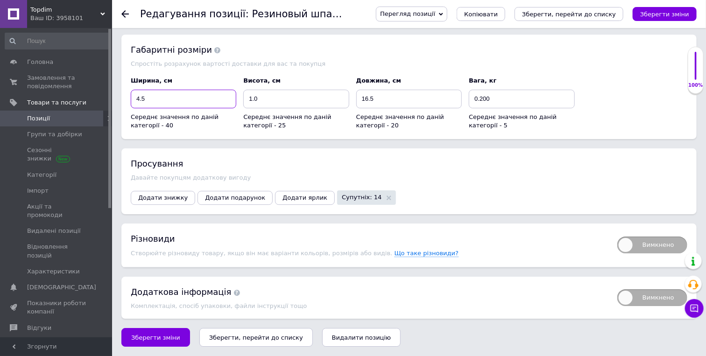
scroll to position [1356, 0]
type input "4.5"
click at [169, 195] on span "Додати знижку" at bounding box center [163, 197] width 50 height 7
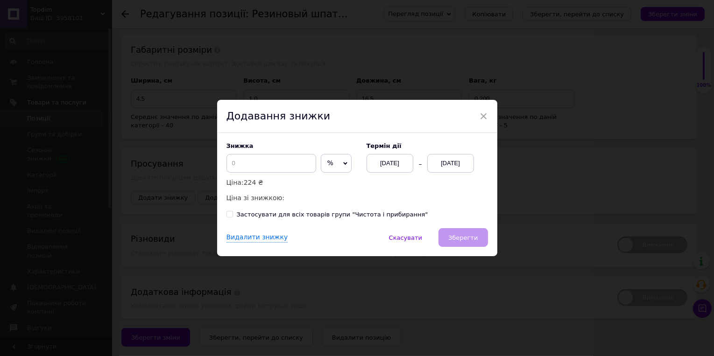
drag, startPoint x: 330, startPoint y: 161, endPoint x: 338, endPoint y: 174, distance: 15.3
click at [331, 162] on span "%" at bounding box center [336, 163] width 31 height 19
click at [341, 184] on li "₴" at bounding box center [336, 183] width 30 height 13
click at [266, 159] on input at bounding box center [272, 163] width 90 height 19
type input "74"
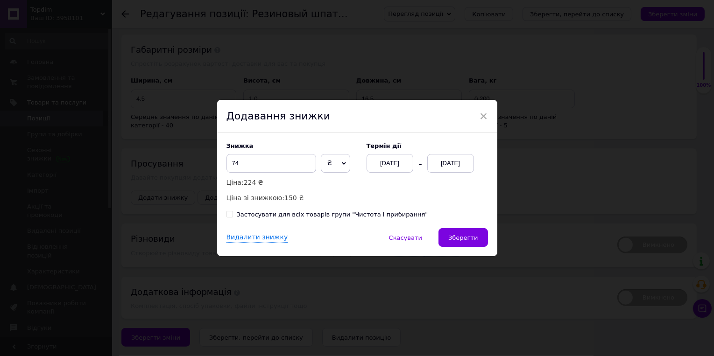
click at [435, 161] on div "12.08.2025" at bounding box center [450, 163] width 47 height 19
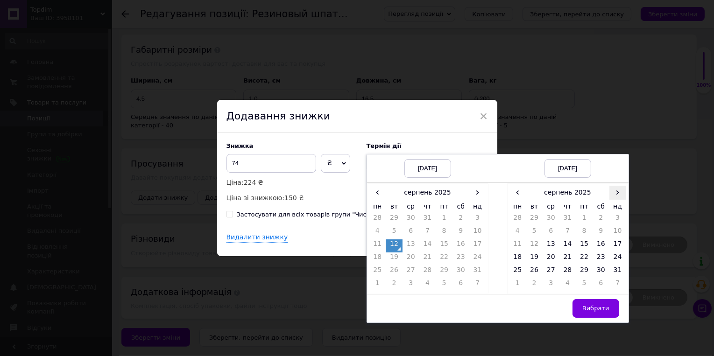
click at [613, 192] on span "›" at bounding box center [618, 193] width 17 height 14
click at [578, 279] on td "3" at bounding box center [584, 285] width 17 height 13
drag, startPoint x: 582, startPoint y: 272, endPoint x: 581, endPoint y: 281, distance: 8.9
click at [581, 272] on td "26" at bounding box center [584, 272] width 17 height 13
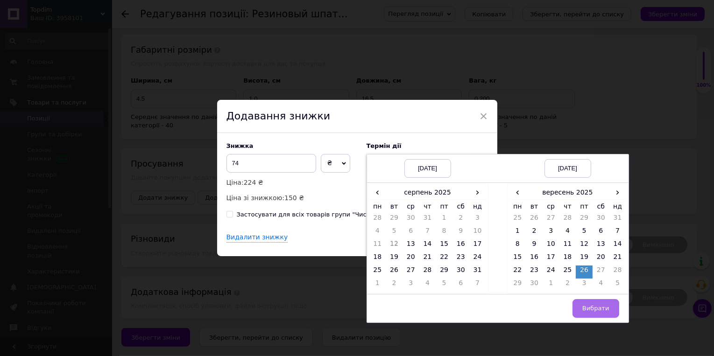
click at [587, 306] on span "Вибрати" at bounding box center [595, 308] width 27 height 7
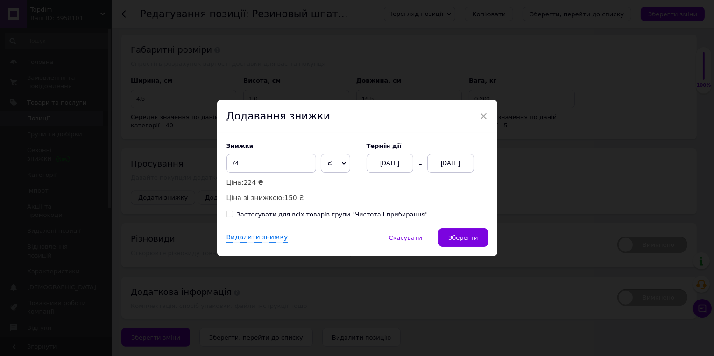
click at [463, 247] on button "Зберегти" at bounding box center [463, 237] width 49 height 19
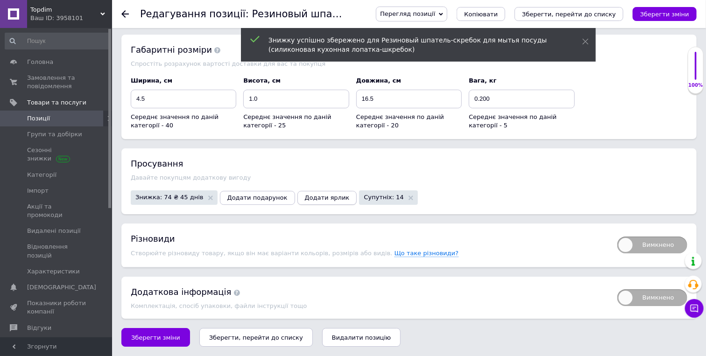
click at [330, 194] on span "Додати ярлик" at bounding box center [327, 197] width 45 height 7
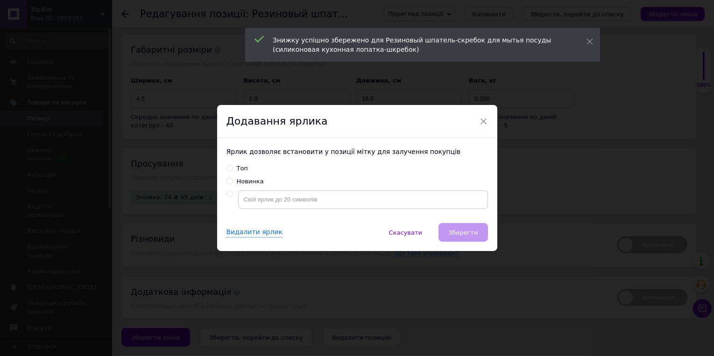
click at [252, 184] on div "Новинка" at bounding box center [250, 181] width 27 height 8
click at [233, 184] on input "Новинка" at bounding box center [230, 181] width 6 height 6
radio input "true"
drag, startPoint x: 463, startPoint y: 236, endPoint x: 429, endPoint y: 246, distance: 35.0
click at [463, 236] on span "Зберегти" at bounding box center [462, 232] width 29 height 7
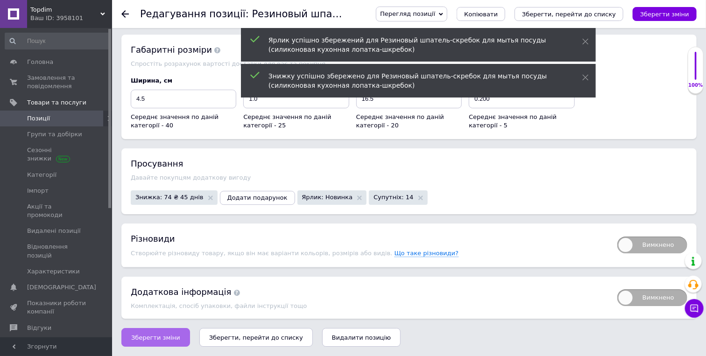
click at [168, 335] on span "Зберегти зміни" at bounding box center [155, 337] width 49 height 7
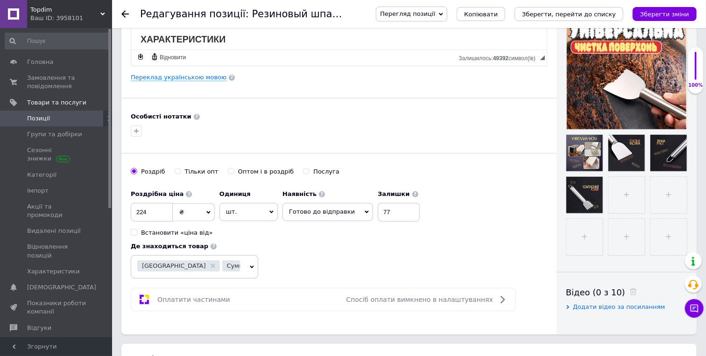
scroll to position [0, 0]
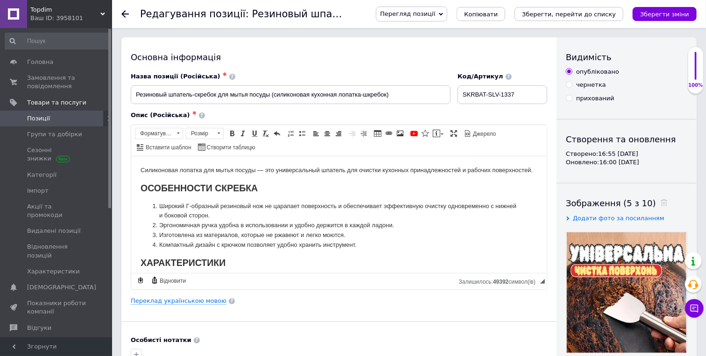
click at [64, 12] on span "Topdim" at bounding box center [65, 10] width 70 height 8
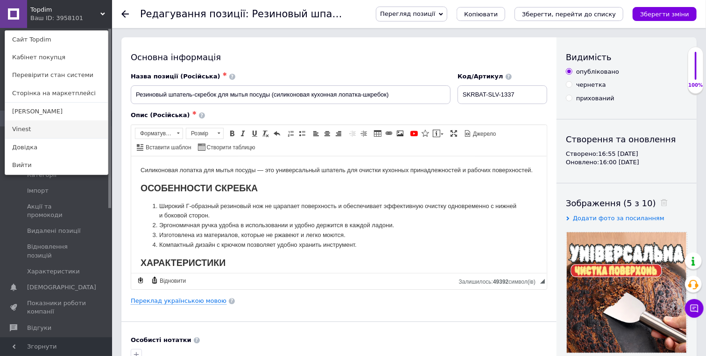
click at [44, 138] on link "Vinest" at bounding box center [56, 130] width 103 height 18
